Goal: Information Seeking & Learning: Learn about a topic

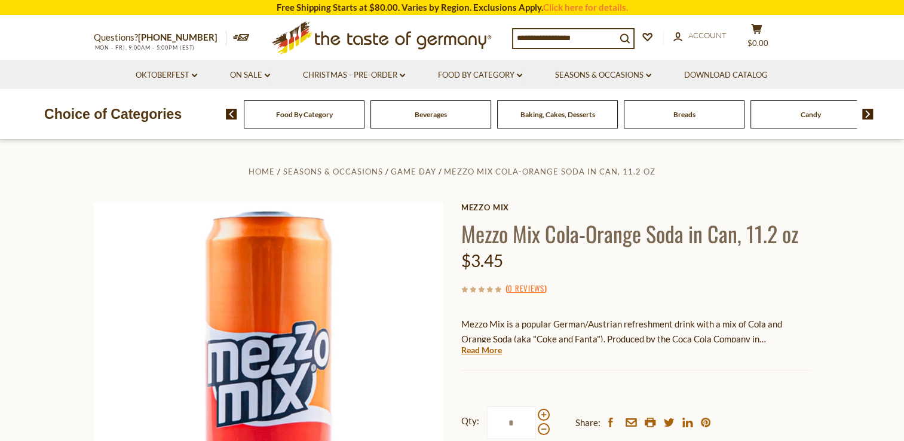
click at [364, 119] on div "Beverages" at bounding box center [304, 114] width 121 height 28
click at [520, 112] on span "Baking, Cakes, Desserts" at bounding box center [557, 114] width 75 height 9
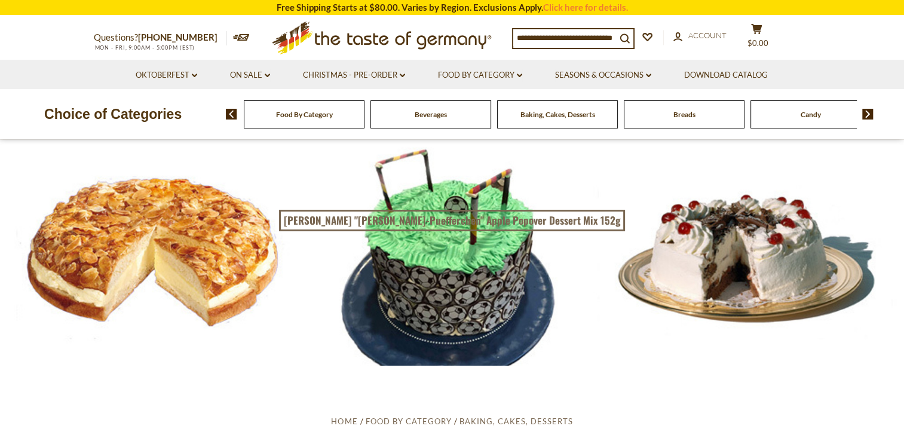
click at [364, 123] on div "Beverages" at bounding box center [304, 114] width 121 height 28
click at [171, 75] on link "Oktoberfest dropdown_arrow" at bounding box center [167, 75] width 62 height 13
click at [151, 152] on link "Party Supplies" at bounding box center [157, 147] width 57 height 11
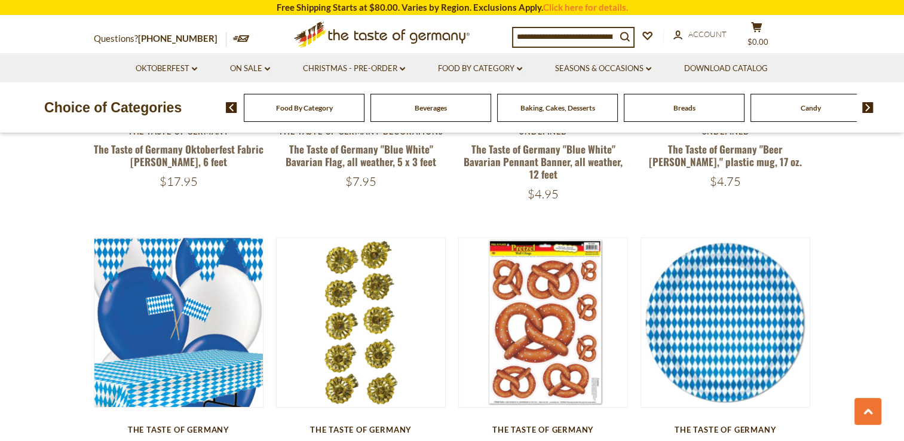
scroll to position [928, 0]
click at [357, 68] on link "Christmas - PRE-ORDER dropdown_arrow" at bounding box center [354, 68] width 102 height 13
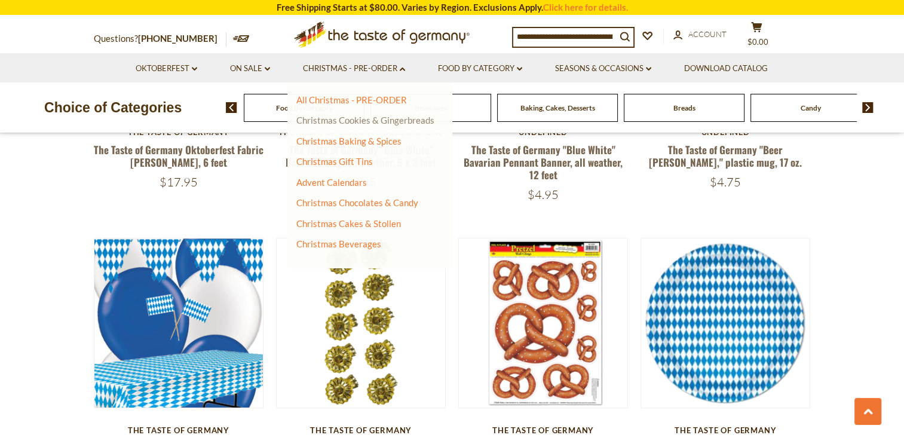
click at [368, 121] on link "Christmas Cookies & Gingerbreads" at bounding box center [365, 120] width 138 height 11
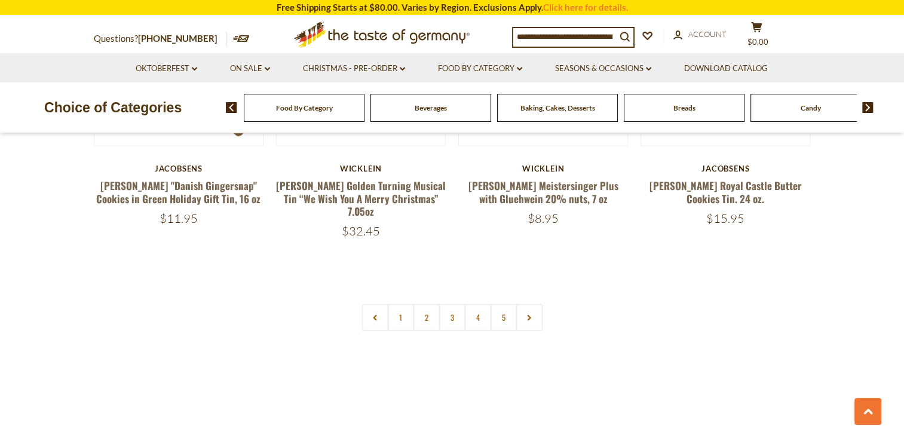
scroll to position [2871, 0]
click at [422, 303] on link "2" at bounding box center [426, 316] width 27 height 27
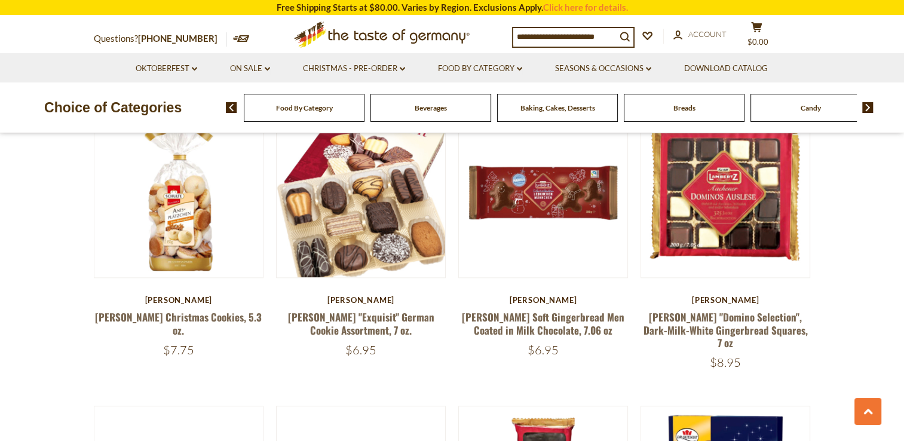
scroll to position [1273, 0]
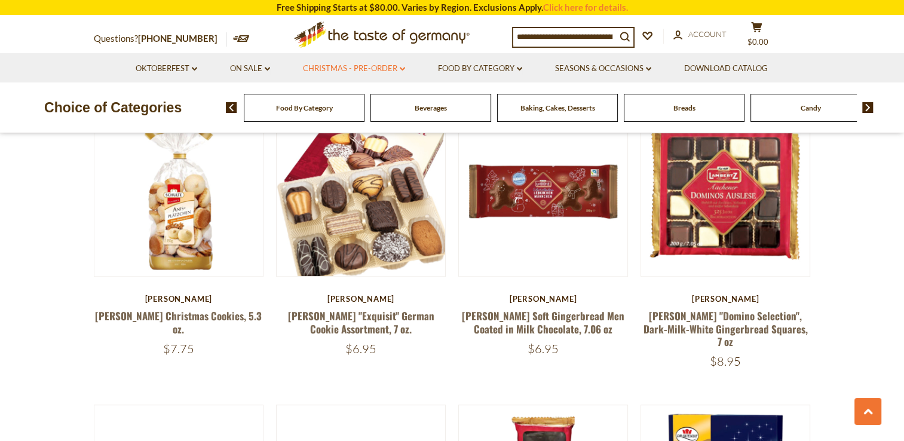
click at [370, 68] on link "Christmas - PRE-ORDER dropdown_arrow" at bounding box center [354, 68] width 102 height 13
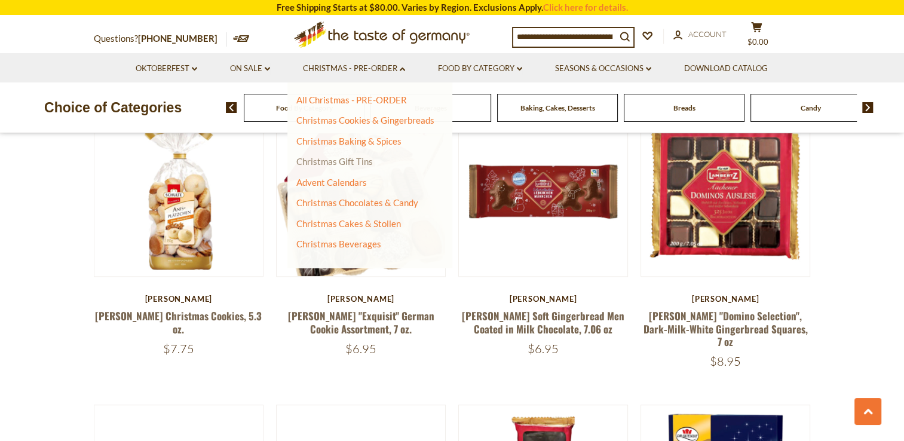
click at [348, 161] on link "Christmas Gift Tins" at bounding box center [334, 161] width 76 height 11
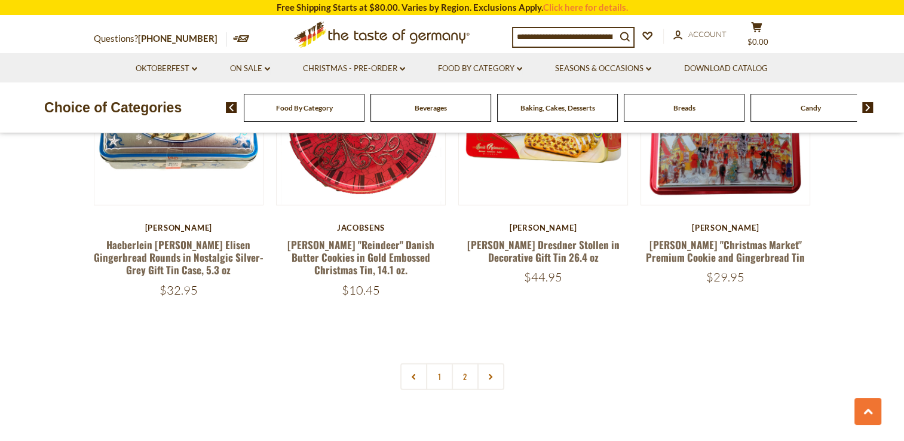
scroll to position [2717, 0]
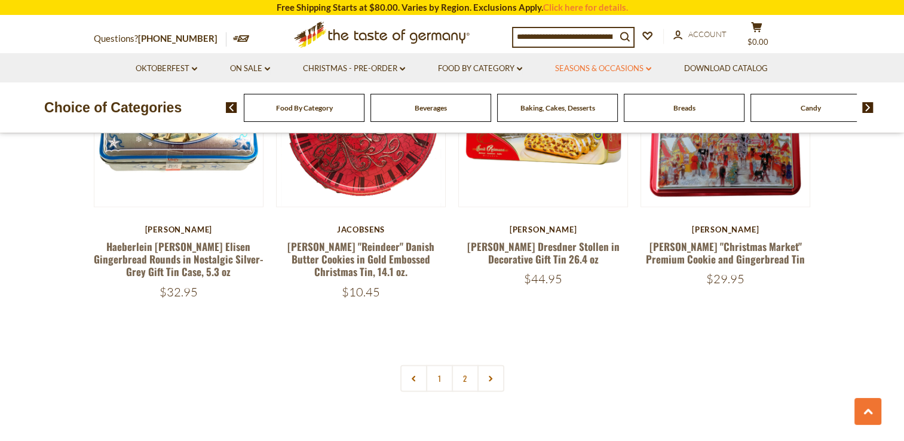
click at [597, 65] on link "Seasons & Occasions dropdown_arrow" at bounding box center [603, 68] width 96 height 13
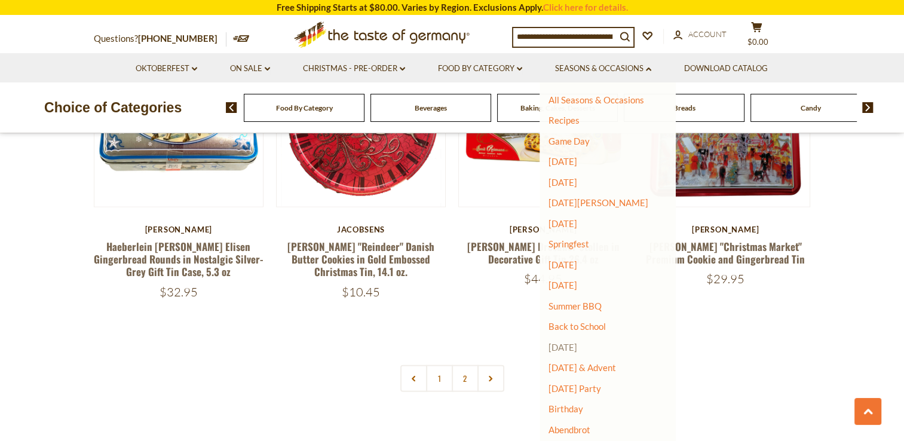
click at [577, 349] on link "[DATE]" at bounding box center [562, 347] width 29 height 11
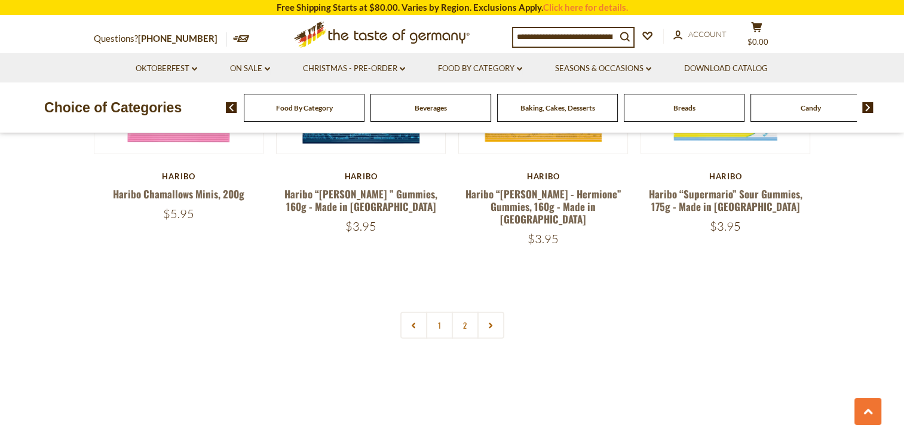
scroll to position [2855, 0]
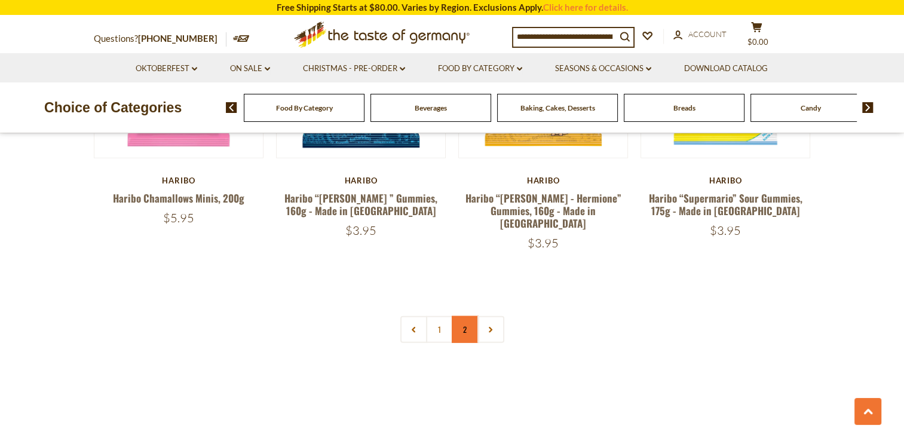
click at [461, 316] on link "2" at bounding box center [465, 329] width 27 height 27
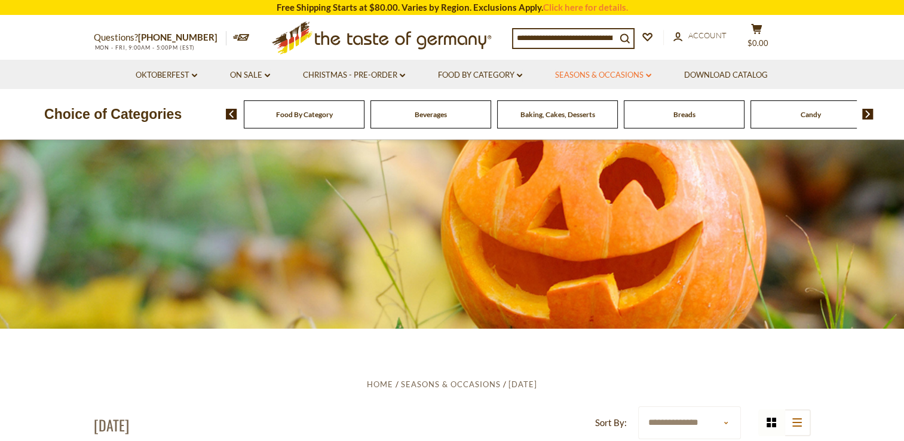
scroll to position [0, 0]
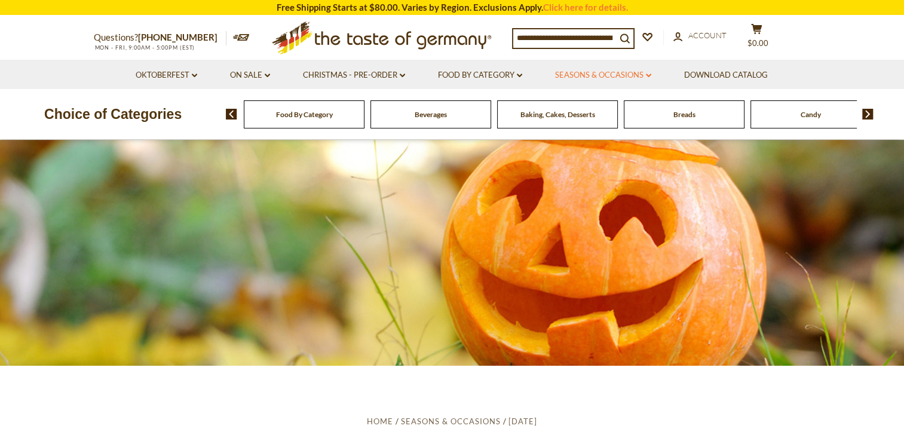
drag, startPoint x: 632, startPoint y: 59, endPoint x: 632, endPoint y: 68, distance: 9.6
click at [632, 69] on link "Seasons & Occasions dropdown_arrow" at bounding box center [603, 75] width 96 height 13
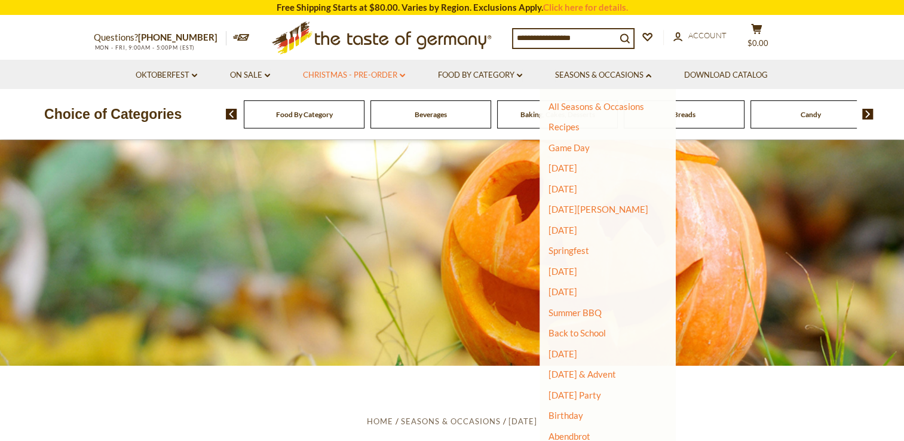
click at [365, 74] on link "Christmas - PRE-ORDER dropdown_arrow" at bounding box center [354, 75] width 102 height 13
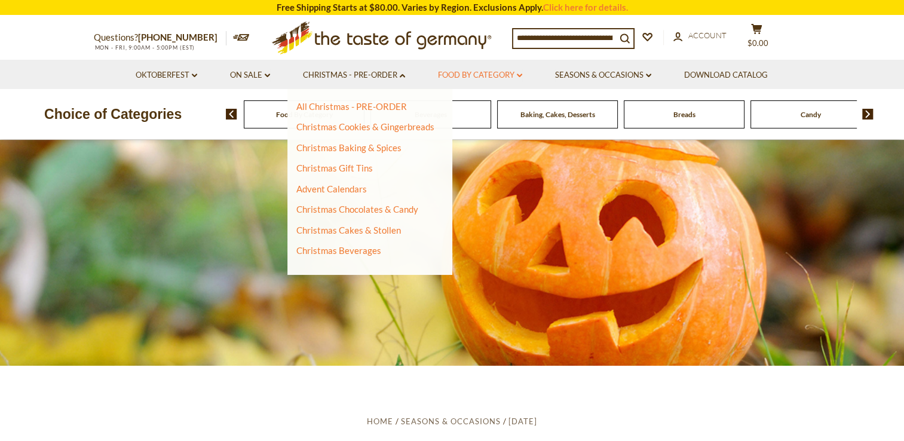
click at [477, 70] on link "Food By Category dropdown_arrow" at bounding box center [480, 75] width 84 height 13
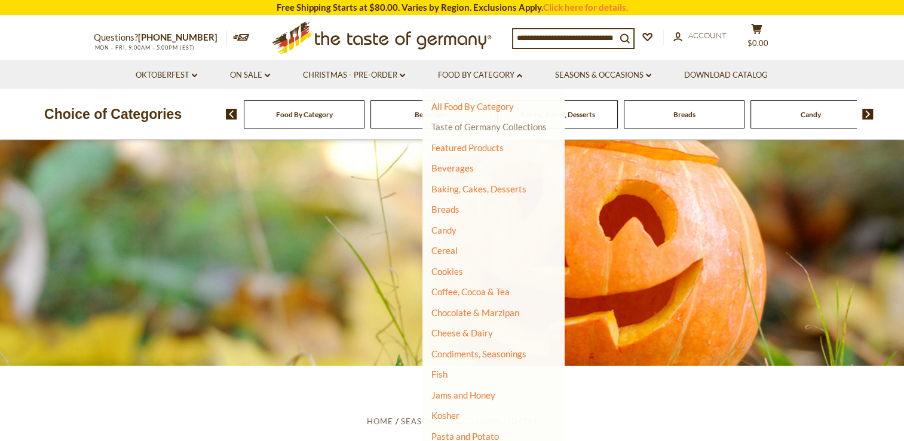
click at [487, 126] on link "Taste of Germany Collections" at bounding box center [488, 126] width 115 height 11
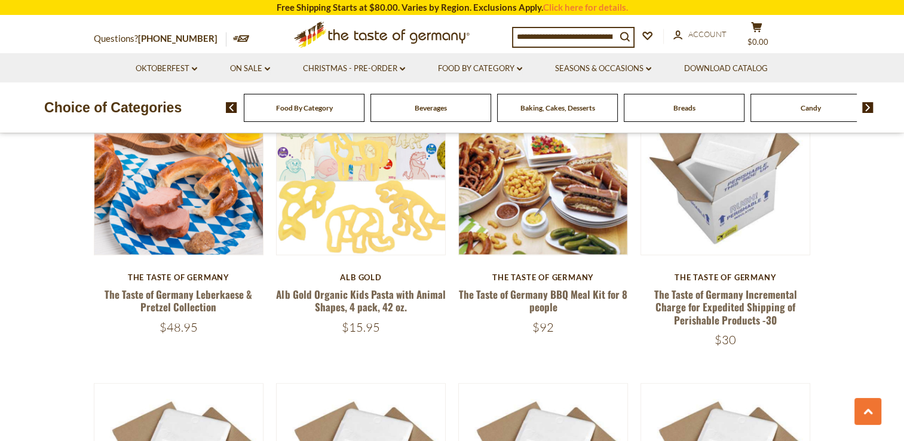
scroll to position [757, 0]
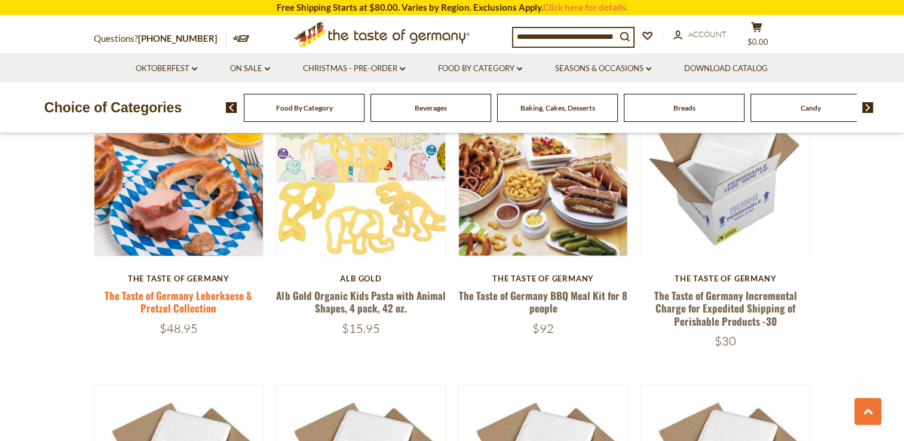
click at [153, 289] on link "The Taste of Germany Leberkaese & Pretzel Collection" at bounding box center [179, 301] width 148 height 27
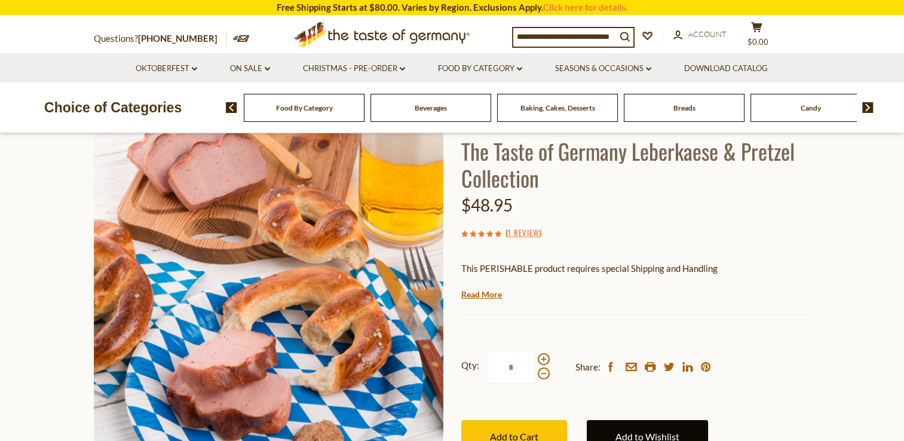
scroll to position [69, 0]
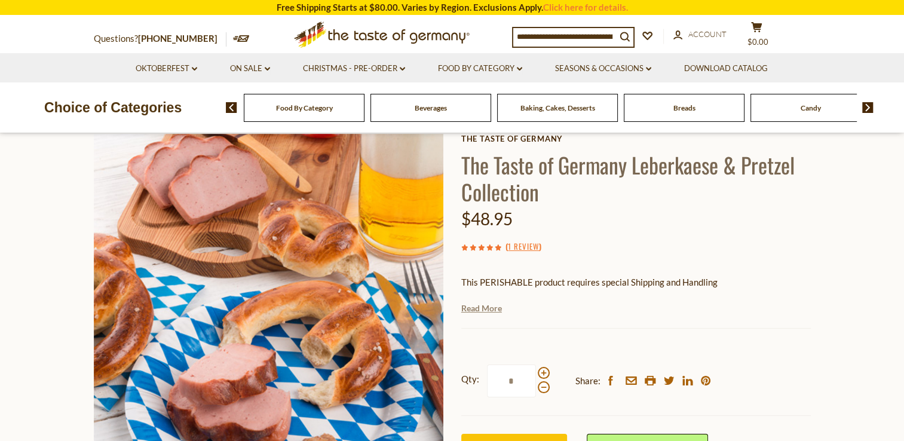
click at [485, 309] on link "Read More" at bounding box center [481, 308] width 41 height 12
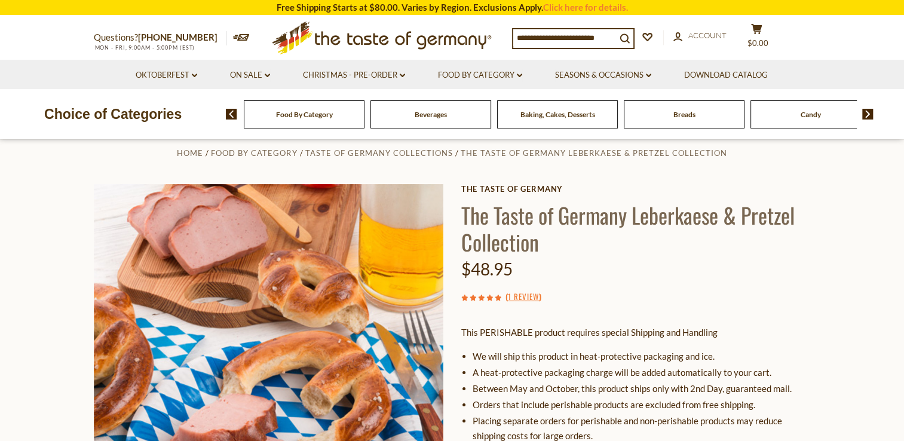
scroll to position [0, 0]
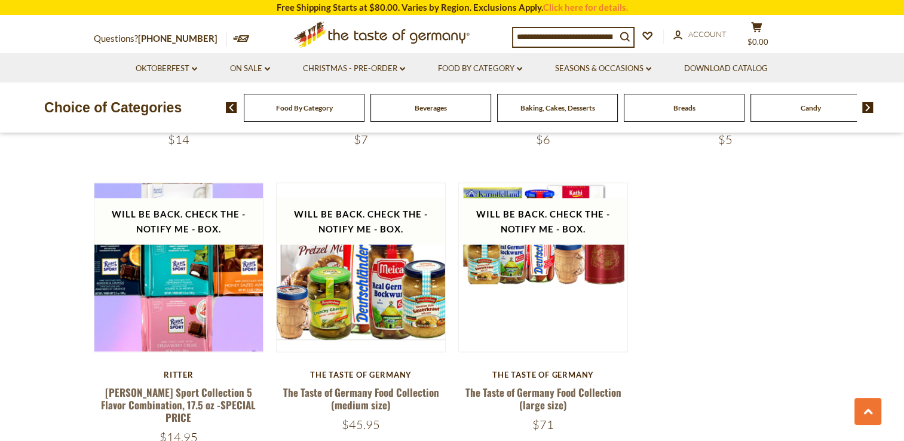
scroll to position [2481, 0]
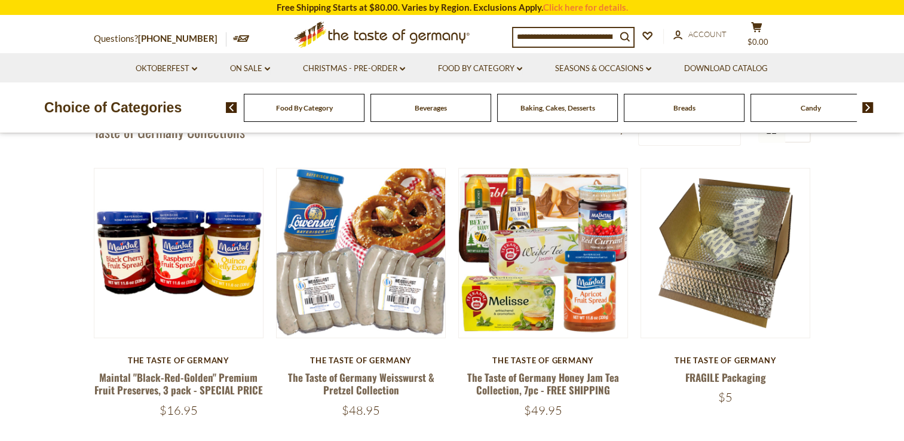
scroll to position [113, 0]
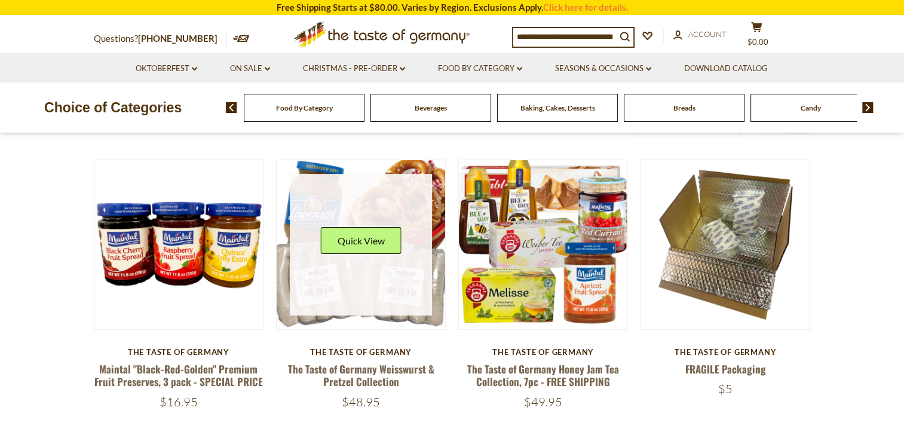
click at [383, 302] on link at bounding box center [361, 245] width 142 height 142
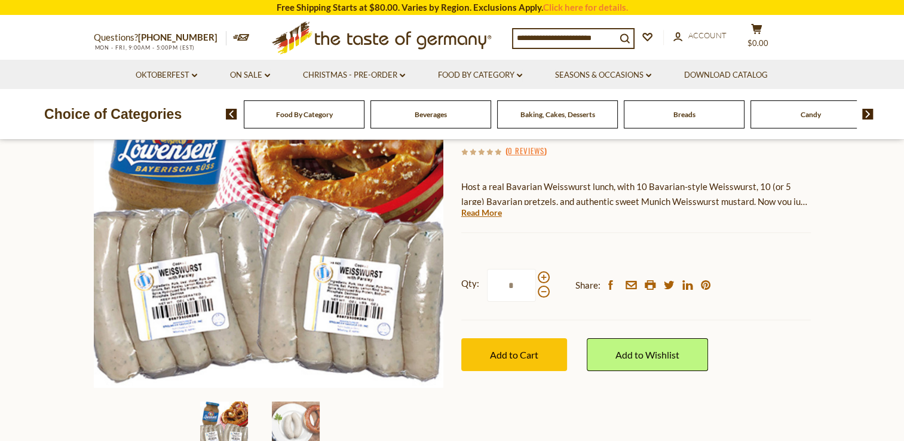
scroll to position [165, 0]
click at [486, 217] on link "Read More" at bounding box center [481, 212] width 41 height 12
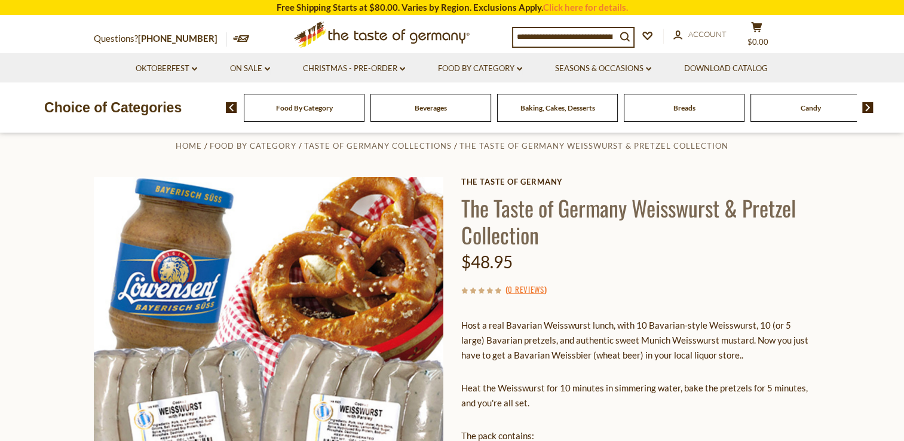
scroll to position [0, 0]
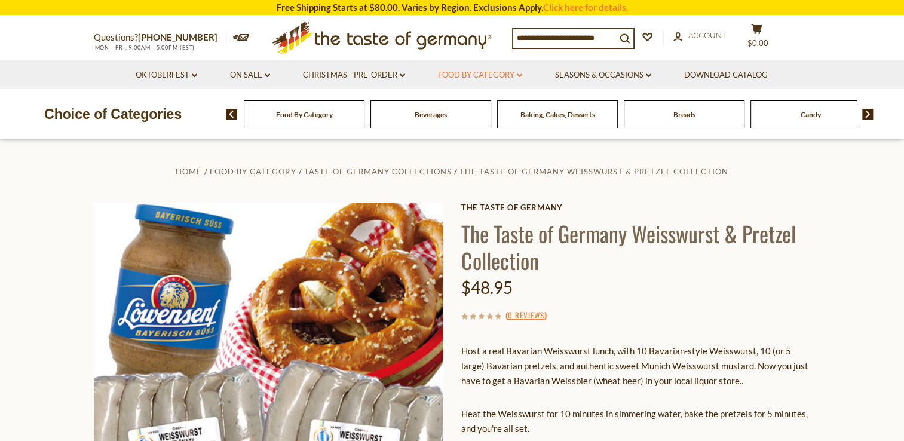
click at [519, 75] on icon "dropdown_arrow" at bounding box center [519, 75] width 5 height 4
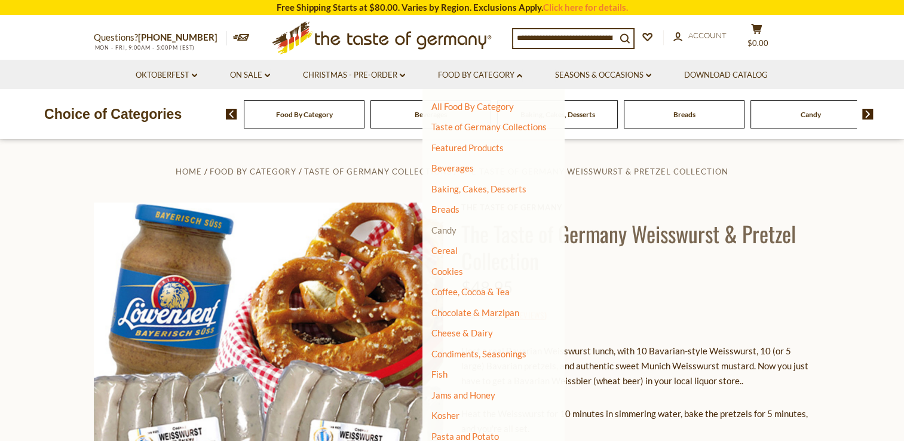
click at [447, 233] on link "Candy" at bounding box center [443, 230] width 25 height 11
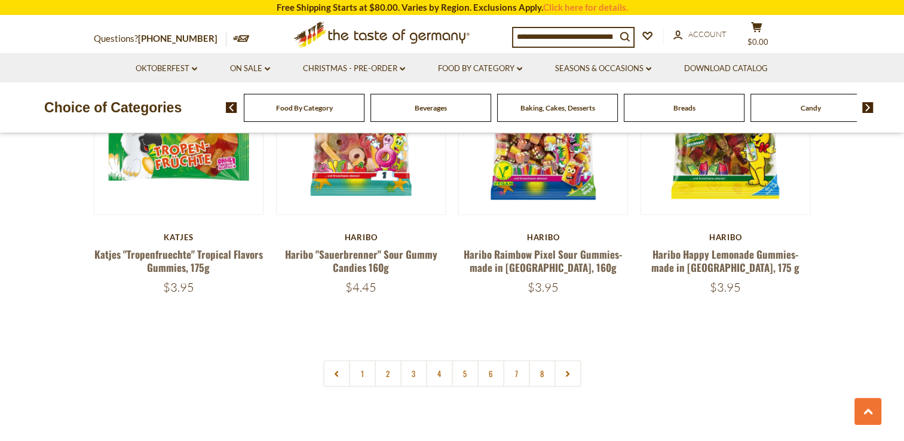
scroll to position [2842, 0]
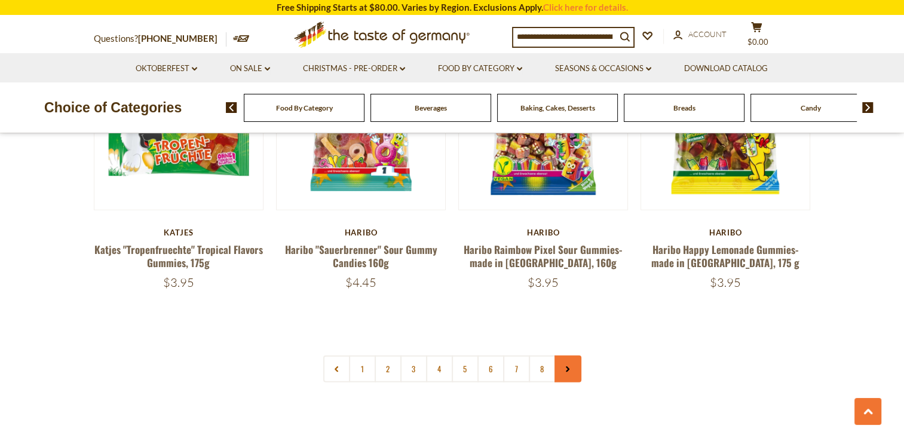
click at [573, 355] on link at bounding box center [567, 368] width 27 height 27
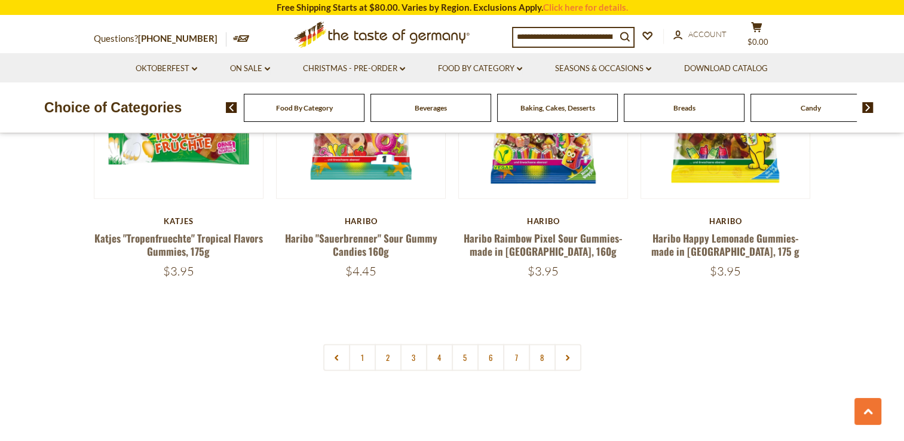
scroll to position [2860, 0]
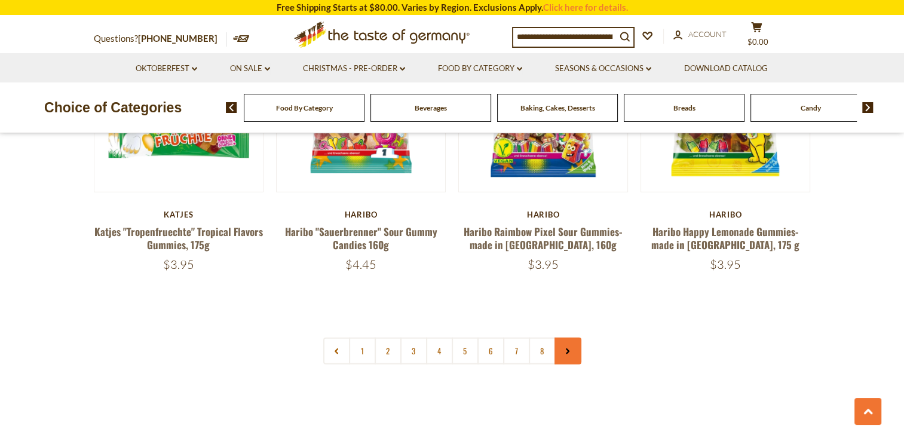
click at [564, 338] on link at bounding box center [567, 351] width 27 height 27
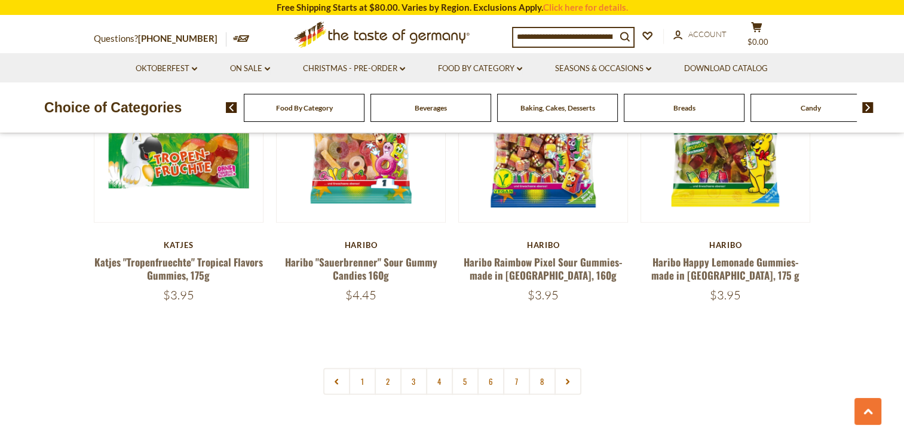
scroll to position [2827, 0]
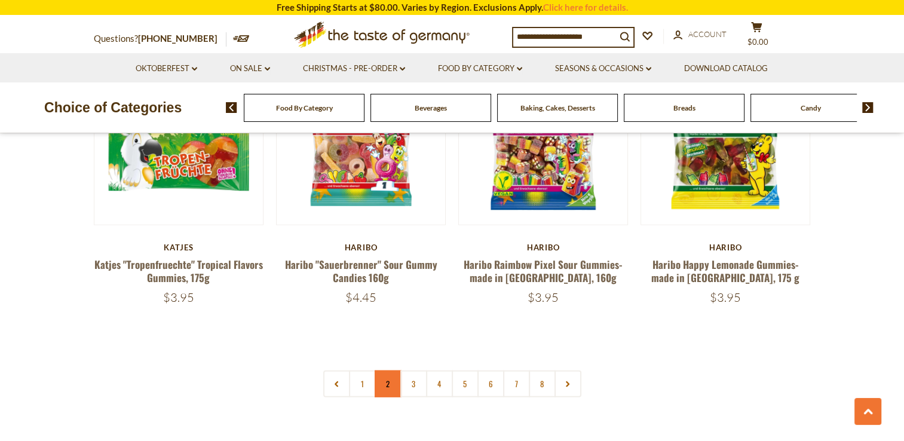
click at [398, 370] on link "2" at bounding box center [388, 383] width 27 height 27
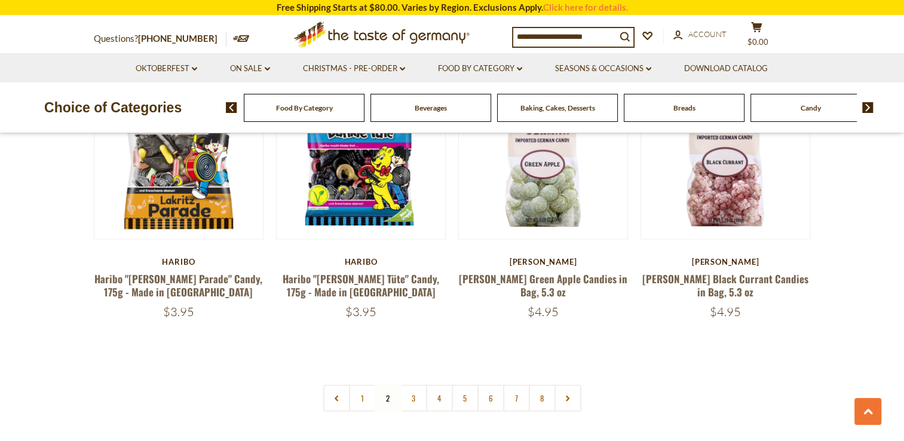
scroll to position [2780, 0]
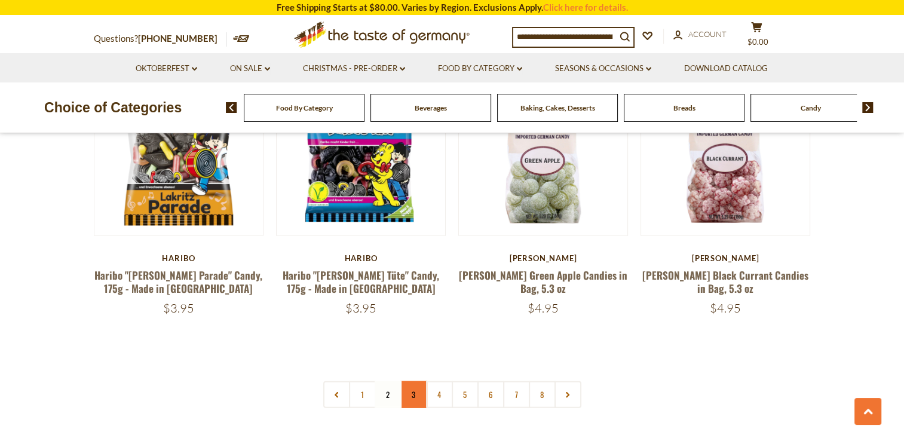
click at [406, 381] on link "3" at bounding box center [413, 394] width 27 height 27
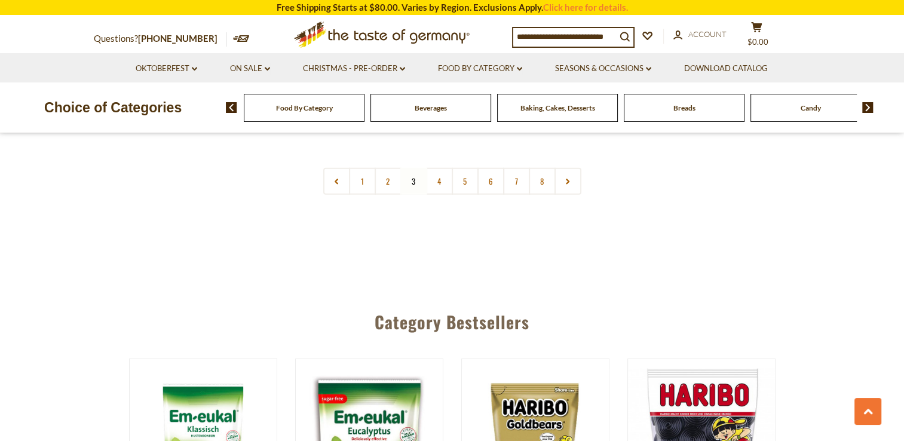
scroll to position [2992, 0]
click at [449, 167] on link "4" at bounding box center [439, 180] width 27 height 27
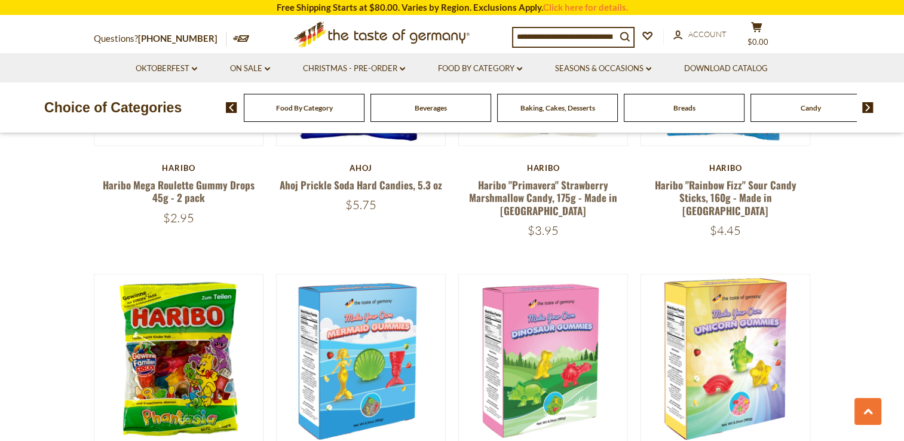
scroll to position [1409, 0]
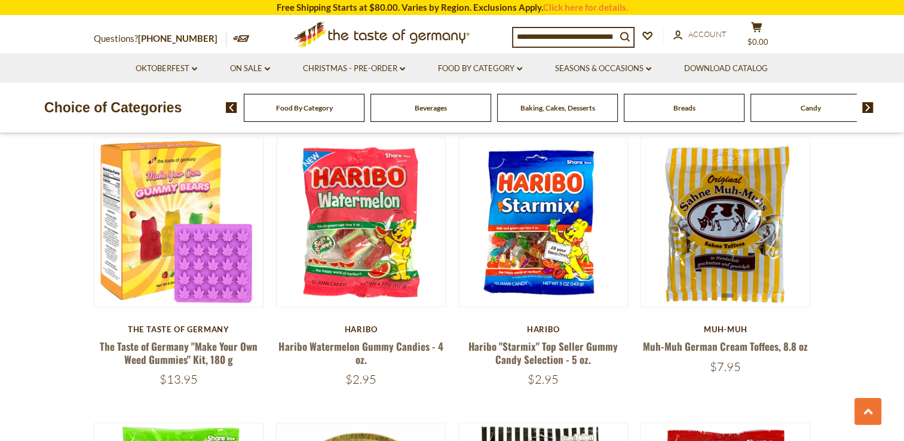
click at [36, 339] on section "**********" at bounding box center [452, 0] width 904 height 2894
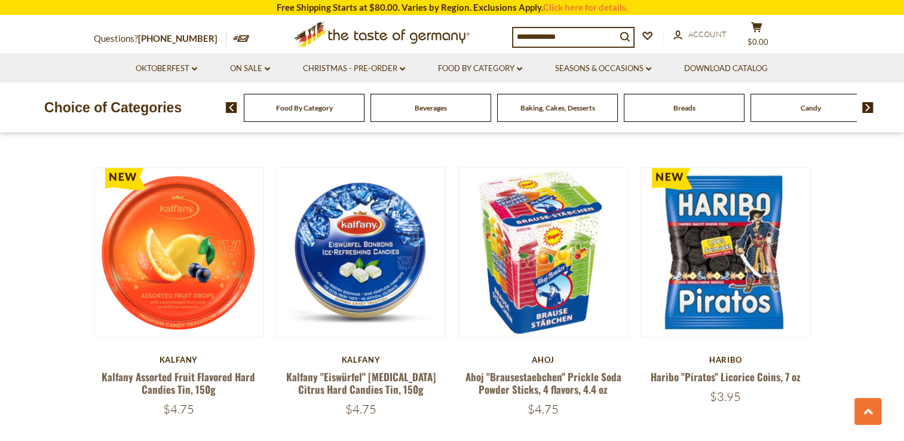
scroll to position [612, 0]
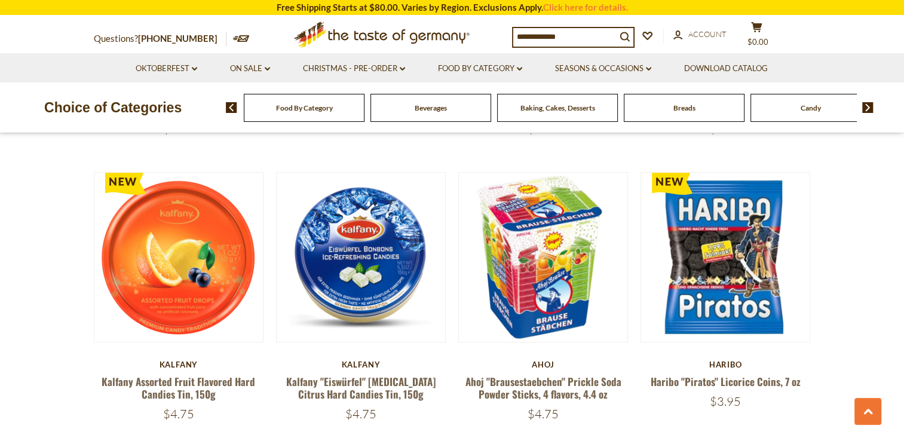
click at [541, 42] on input at bounding box center [564, 36] width 103 height 17
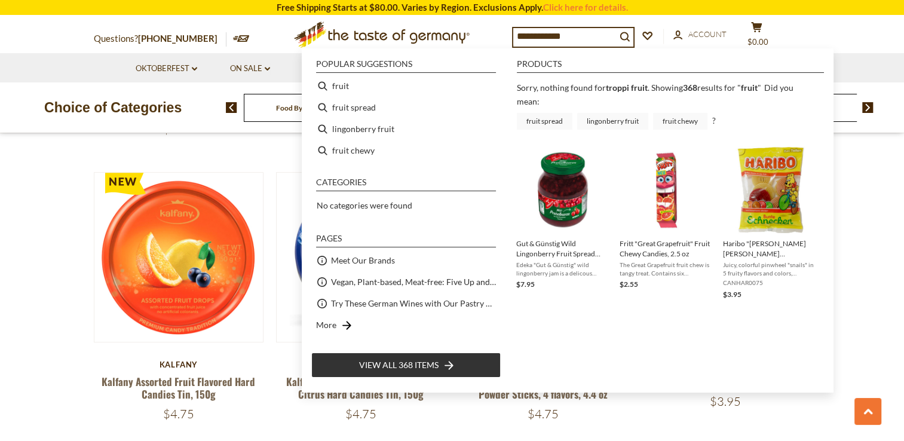
type input "**********"
